Goal: Transaction & Acquisition: Purchase product/service

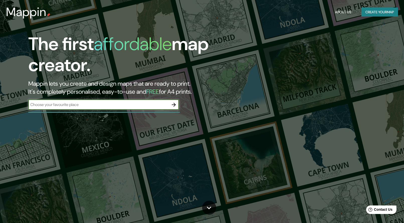
click at [133, 101] on div "​" at bounding box center [103, 105] width 151 height 10
click at [176, 107] on icon "button" at bounding box center [174, 105] width 6 height 6
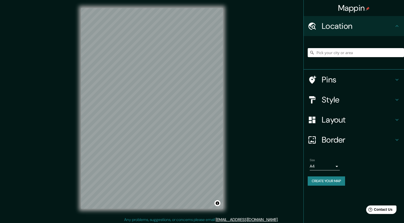
click at [66, 38] on div "Mappin Location Pins Style Layout Border Choose a border. Hint : you can make l…" at bounding box center [202, 112] width 404 height 225
click at [224, 125] on div "© Mapbox © OpenStreetMap Improve this map" at bounding box center [152, 108] width 158 height 217
click at [237, 130] on div "Mappin Location Pins Style Layout Border Choose a border. Hint : you can make l…" at bounding box center [202, 112] width 404 height 225
click at [332, 85] on h4 "Pins" at bounding box center [358, 80] width 72 height 10
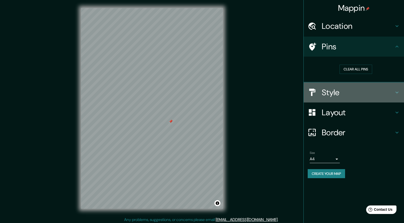
click at [358, 91] on h4 "Style" at bounding box center [358, 93] width 72 height 10
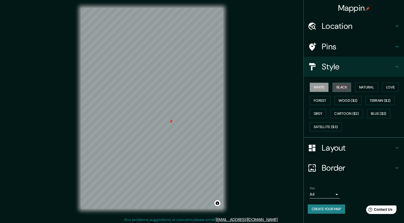
click at [341, 89] on button "Black" at bounding box center [342, 87] width 19 height 9
click at [362, 86] on button "Natural" at bounding box center [366, 87] width 23 height 9
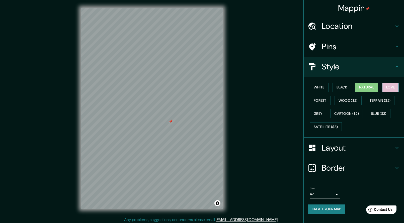
click at [385, 87] on button "Love" at bounding box center [390, 87] width 17 height 9
click at [312, 101] on button "Forest" at bounding box center [320, 100] width 21 height 9
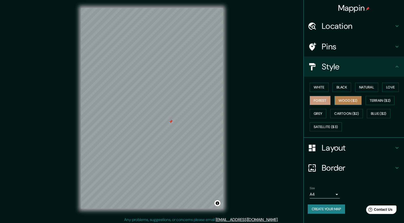
click at [346, 96] on button "Wood ($2)" at bounding box center [348, 100] width 27 height 9
click at [382, 100] on button "Terrain ($2)" at bounding box center [380, 100] width 29 height 9
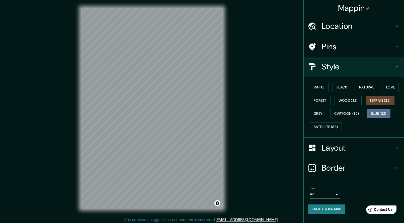
click at [369, 111] on button "Blue ($2)" at bounding box center [379, 113] width 24 height 9
click at [377, 112] on button "Blue ($2)" at bounding box center [379, 113] width 24 height 9
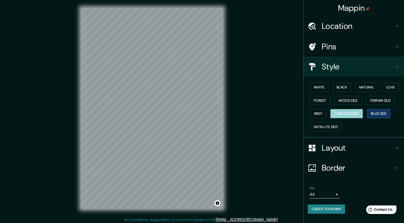
click at [348, 114] on button "Cartoon ($2)" at bounding box center [346, 113] width 33 height 9
click at [318, 114] on button "Grey" at bounding box center [318, 113] width 17 height 9
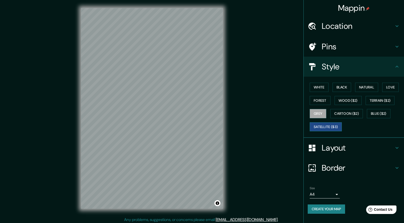
click at [327, 128] on button "Satellite ($3)" at bounding box center [326, 126] width 32 height 9
click at [348, 100] on button "Wood ($2)" at bounding box center [348, 100] width 27 height 9
